Goal: Navigation & Orientation: Find specific page/section

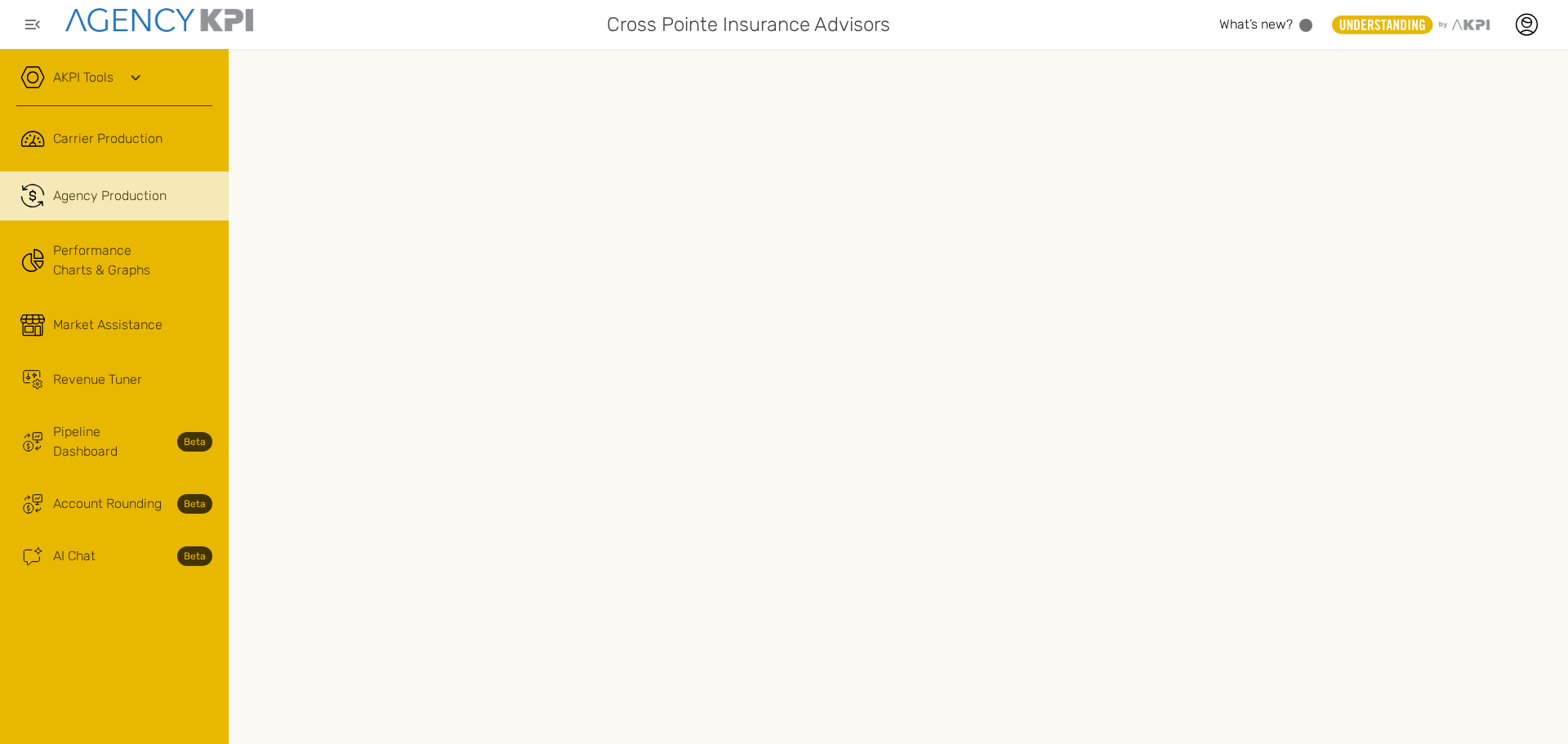
click at [145, 547] on link "Ai Chat Spark Streamline Icon: https://streamlinehq.com AI Chat Beta" at bounding box center [114, 556] width 228 height 44
click at [63, 547] on span "AI Chat" at bounding box center [74, 556] width 42 height 20
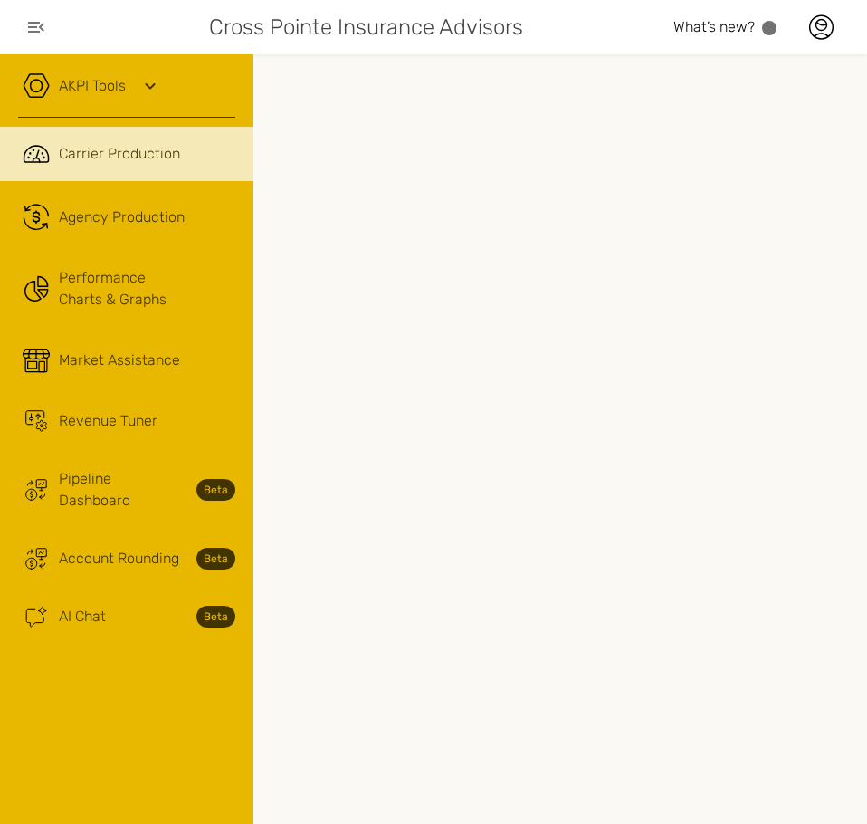
click at [78, 606] on span "AI Chat" at bounding box center [82, 617] width 47 height 22
click at [37, 26] on icon "button" at bounding box center [36, 27] width 16 height 11
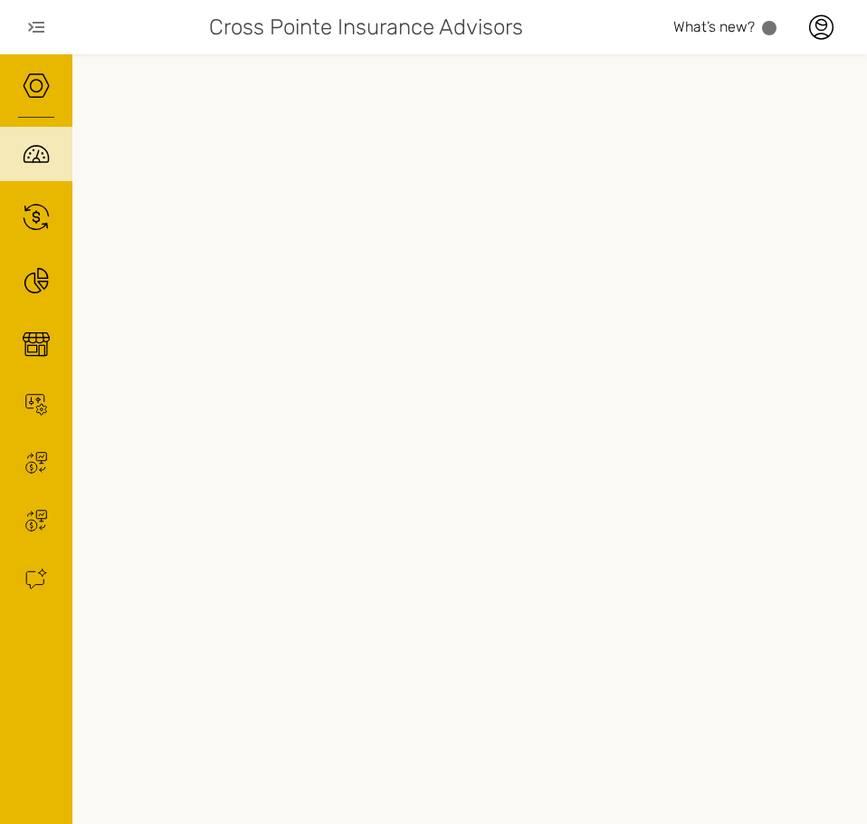
click at [27, 24] on icon "button" at bounding box center [36, 27] width 22 height 22
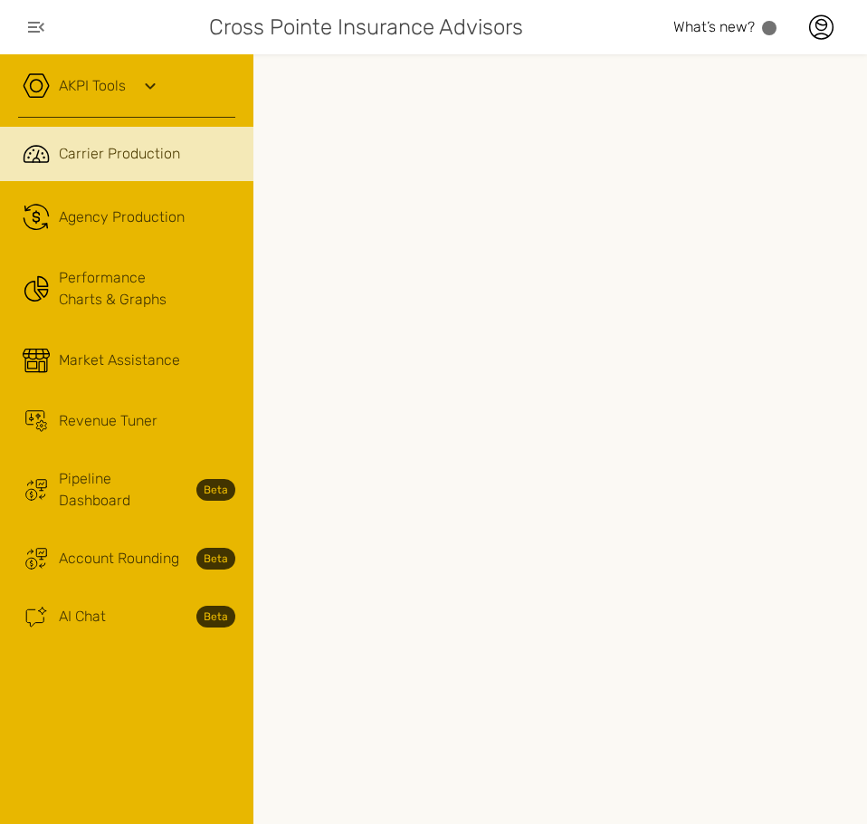
click at [826, 32] on icon at bounding box center [820, 27] width 27 height 27
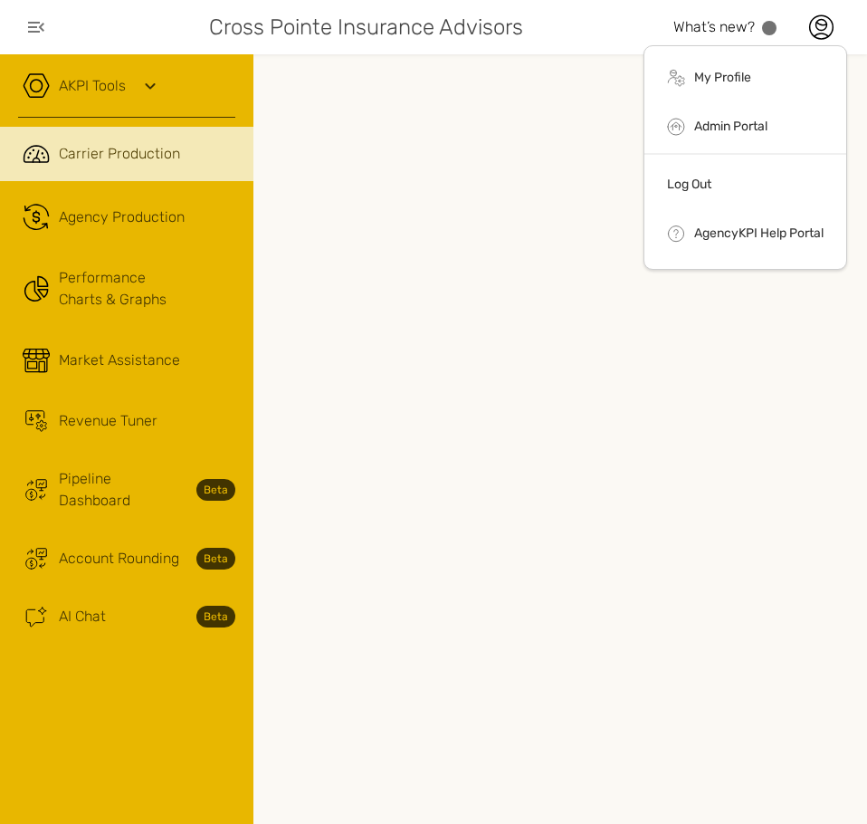
click at [741, 70] on link "My Profile" at bounding box center [722, 77] width 57 height 15
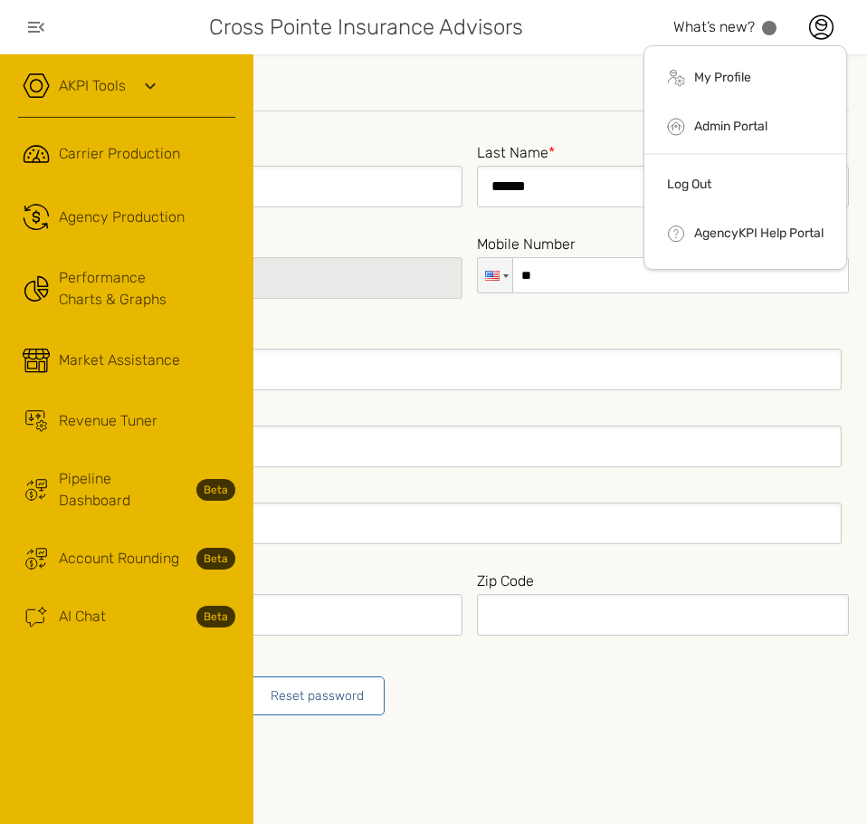
click at [466, 121] on form "**********" at bounding box center [470, 393] width 759 height 643
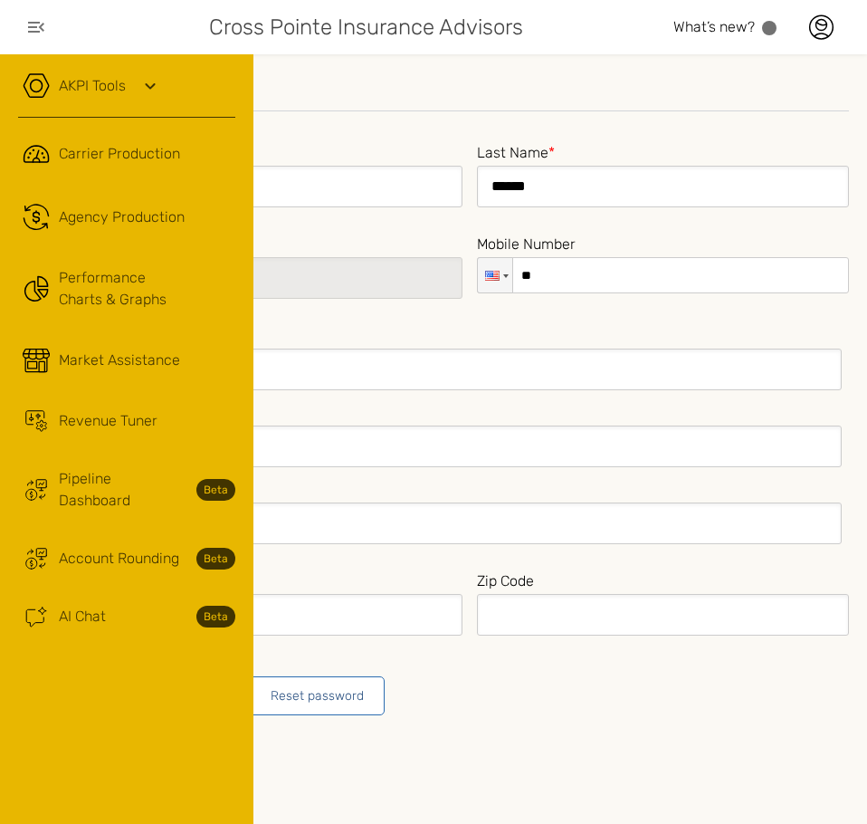
drag, startPoint x: 452, startPoint y: 123, endPoint x: 295, endPoint y: 91, distance: 159.9
click at [43, 20] on icon "button" at bounding box center [36, 27] width 22 height 22
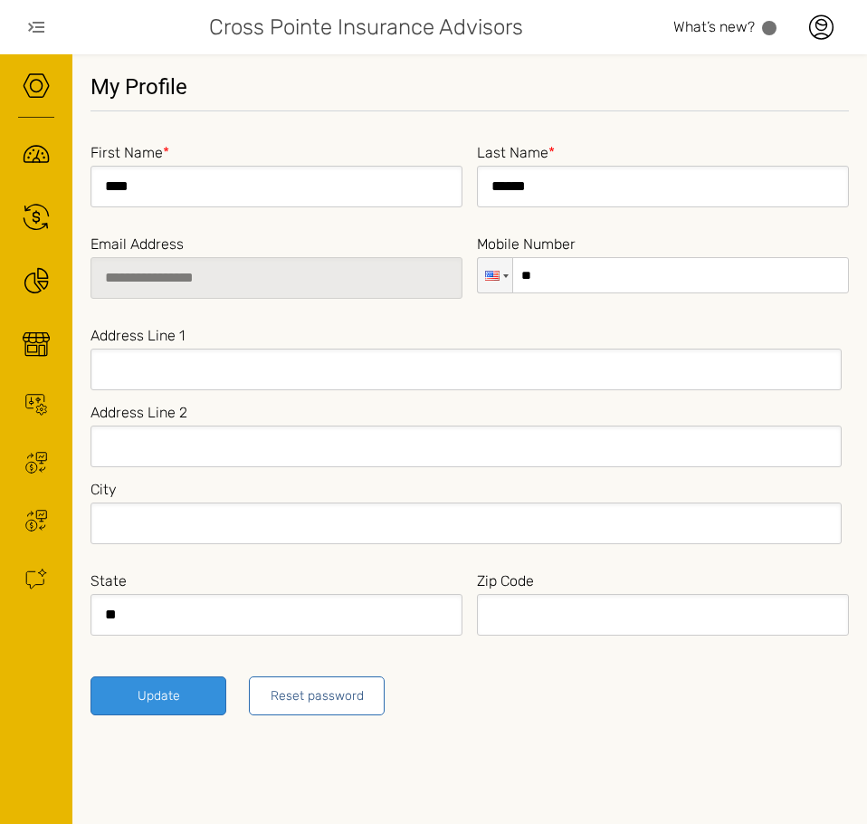
click at [39, 18] on icon "button" at bounding box center [36, 27] width 22 height 22
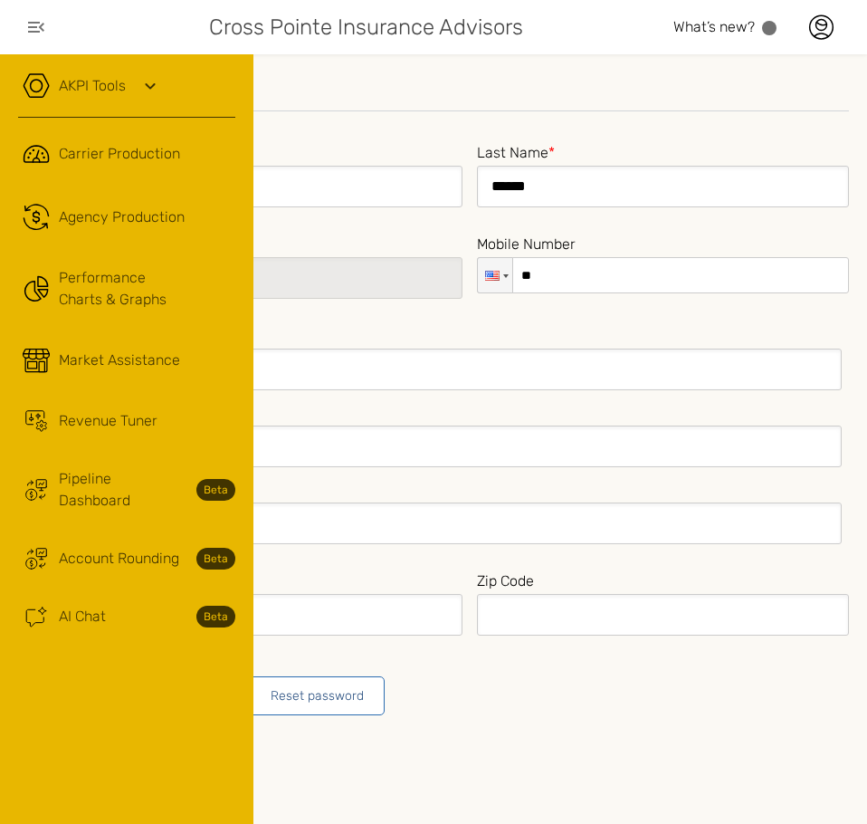
click at [160, 592] on link "Ai Chat Spark Streamline Icon: https://streamlinehq.com AI Chat Beta" at bounding box center [126, 616] width 253 height 49
click at [131, 534] on link "Trading Coin Monitor Streamline Icon: https://streamlinehq.com Account Rounding…" at bounding box center [126, 558] width 253 height 49
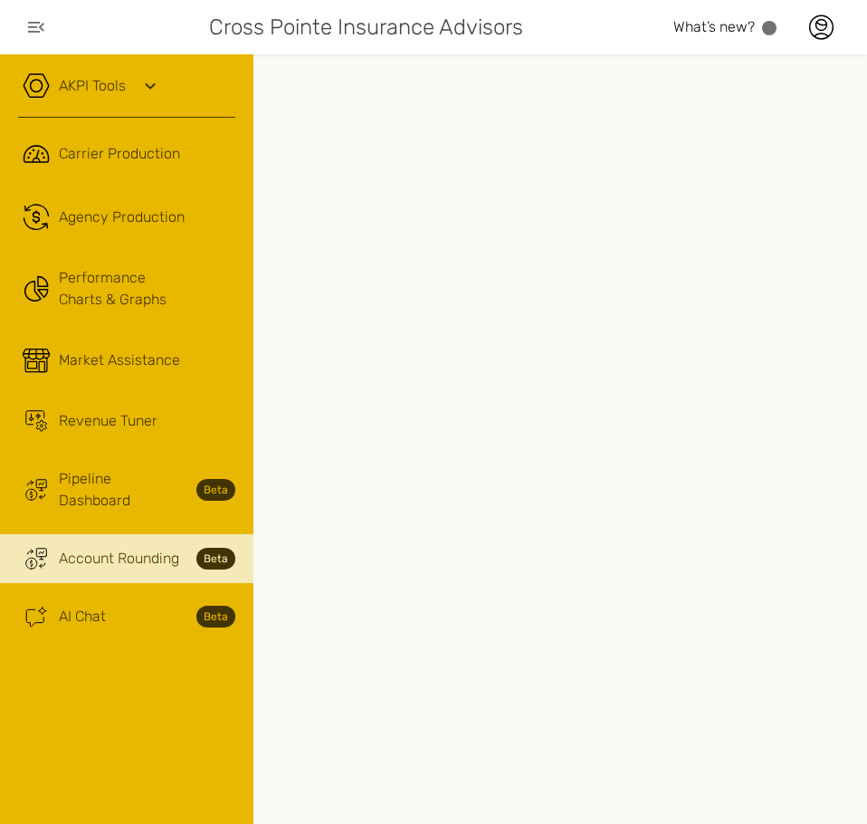
click at [125, 204] on link ".cls-1{fill:none;stroke:#221f20;stroke-linecap:round;stroke-linejoin:round;stro…" at bounding box center [126, 217] width 253 height 54
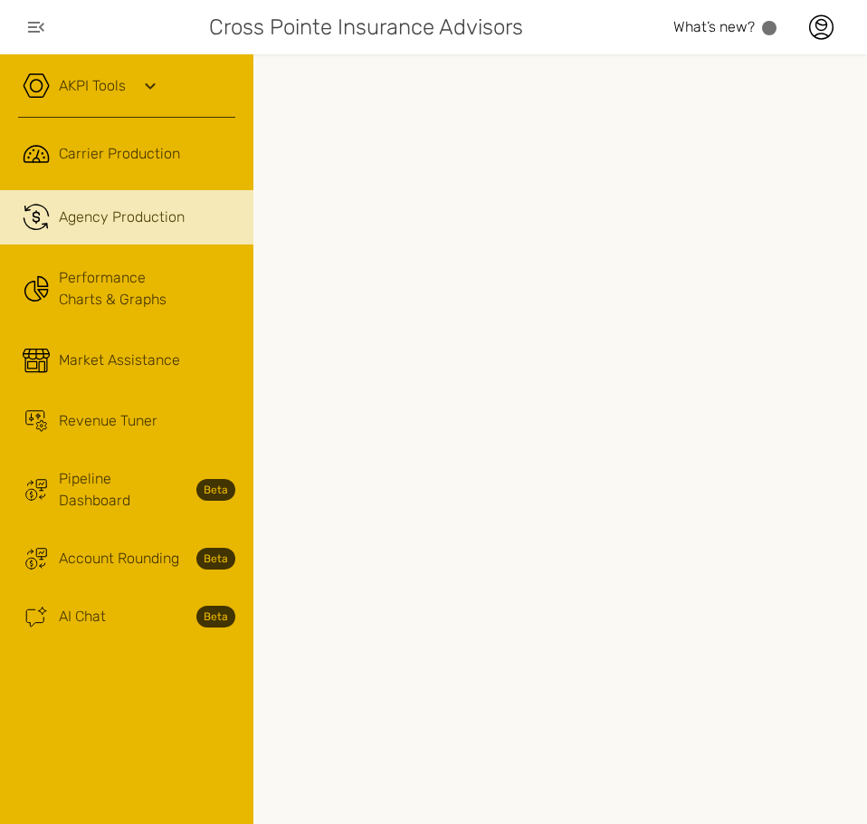
click at [30, 10] on button "button" at bounding box center [36, 27] width 36 height 36
click at [132, 548] on span "Account Rounding" at bounding box center [119, 559] width 120 height 22
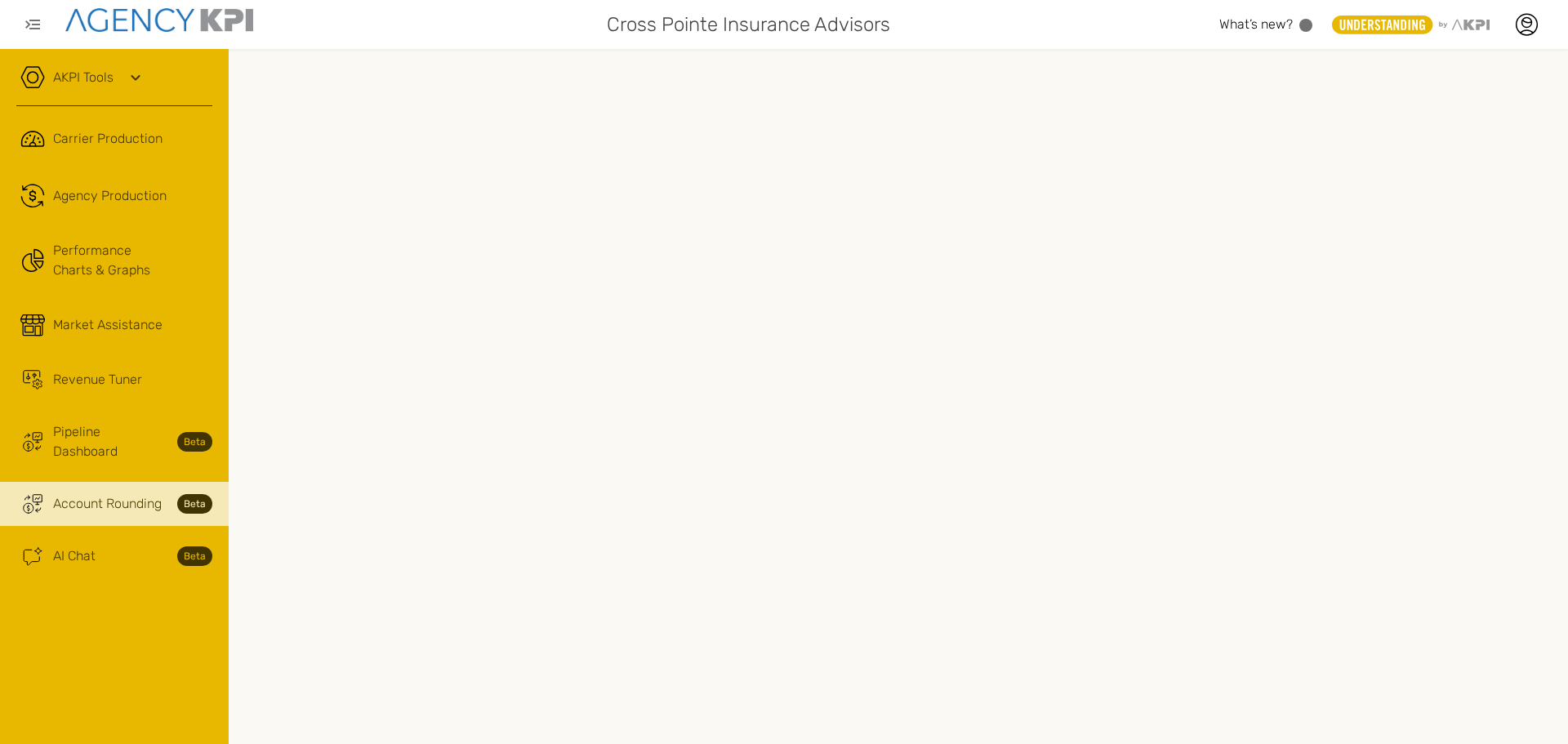
click at [167, 364] on link "Revenue Tuner" at bounding box center [114, 379] width 228 height 44
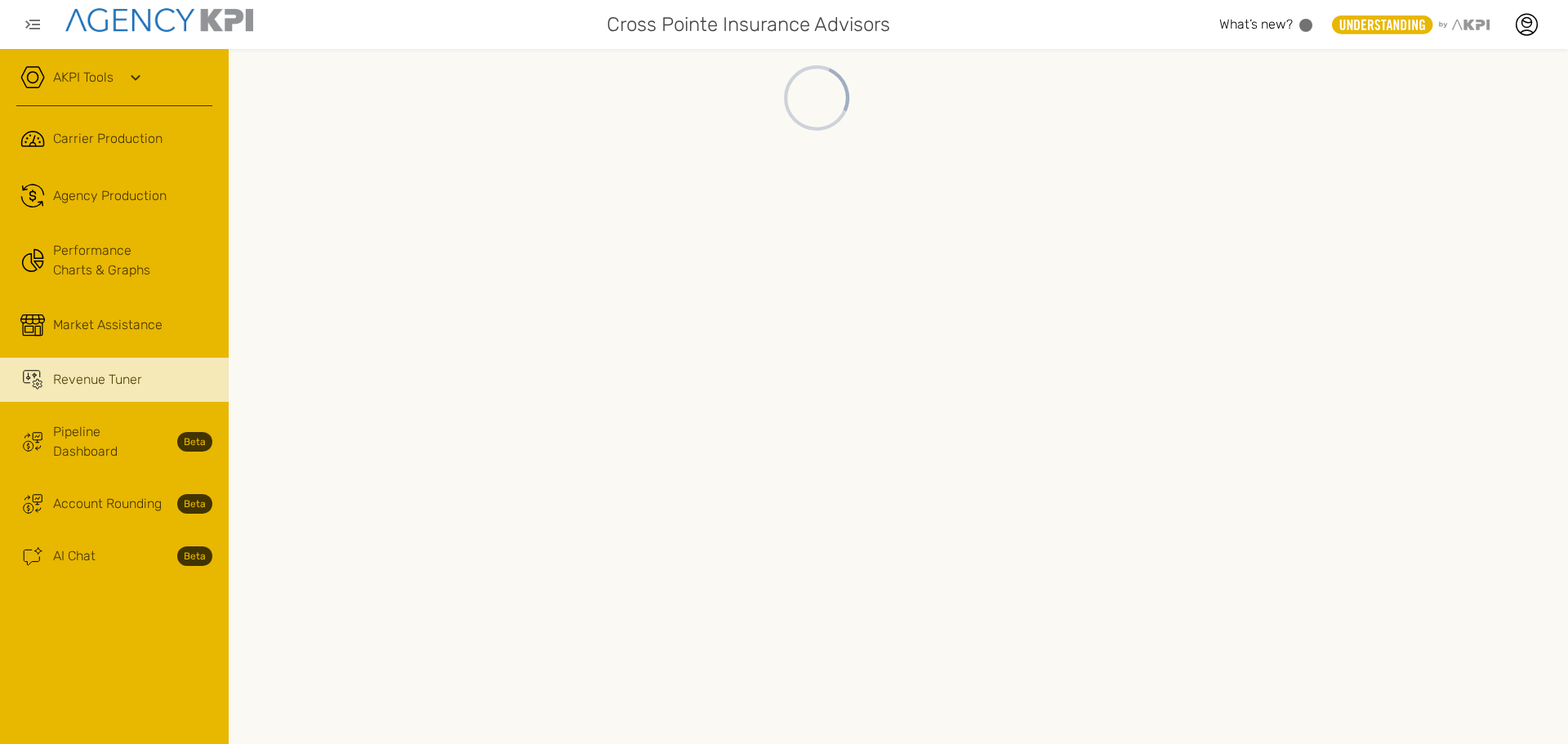
drag, startPoint x: 167, startPoint y: 364, endPoint x: 255, endPoint y: 366, distance: 88.0
click at [254, 366] on div "AKPI Tools AMS Data Upload AMS Data Health Input Additional Carrier Production …" at bounding box center [784, 372] width 1568 height 744
